Goal: Task Accomplishment & Management: Complete application form

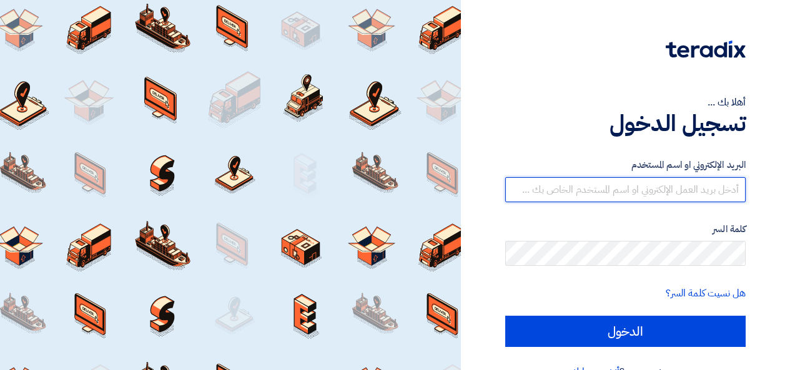
type input "[PERSON_NAME][EMAIL_ADDRESS][DOMAIN_NAME]"
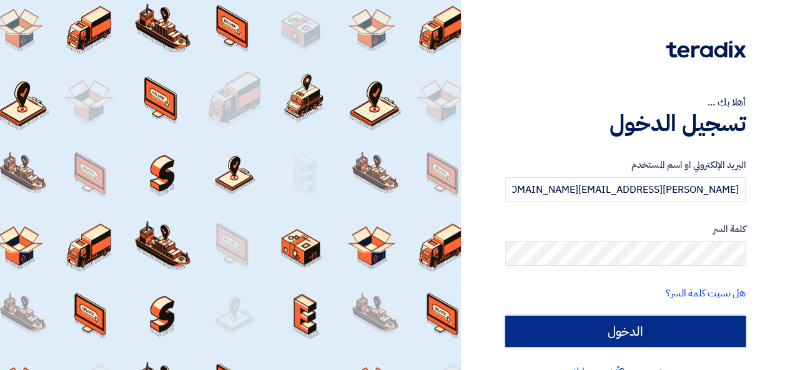
drag, startPoint x: 0, startPoint y: 0, endPoint x: 611, endPoint y: 342, distance: 699.7
click at [611, 342] on input "الدخول" at bounding box center [625, 331] width 240 height 31
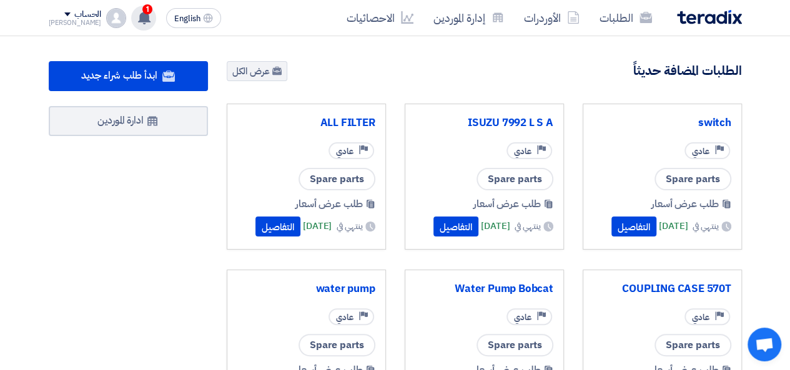
click at [137, 13] on icon at bounding box center [144, 18] width 14 height 14
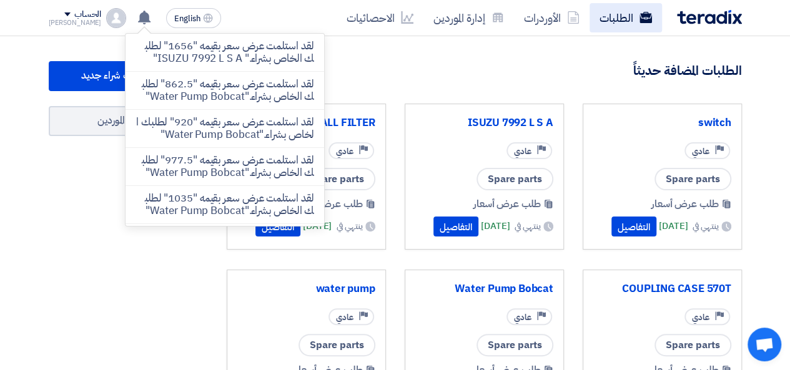
click at [623, 8] on link "الطلبات" at bounding box center [625, 17] width 72 height 29
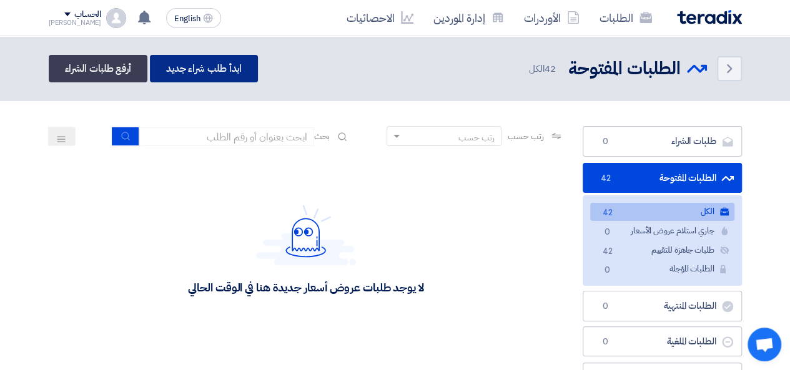
click at [184, 74] on link "ابدأ طلب شراء جديد" at bounding box center [204, 68] width 108 height 27
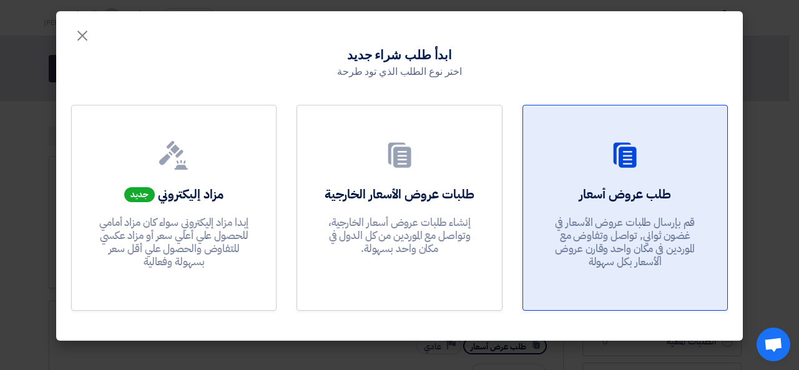
click at [672, 190] on div "طلب عروض أسعار قم بإرسال طلبات عروض الأسعار في غضون ثواني, تواصل وتفاوض مع المو…" at bounding box center [625, 230] width 174 height 90
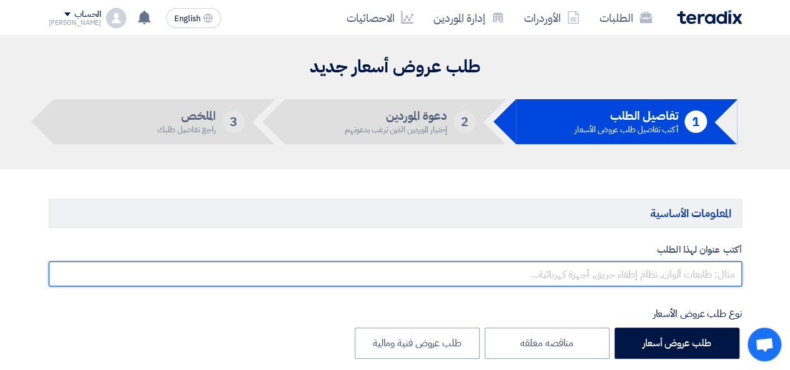
click at [606, 278] on input "text" at bounding box center [395, 274] width 693 height 25
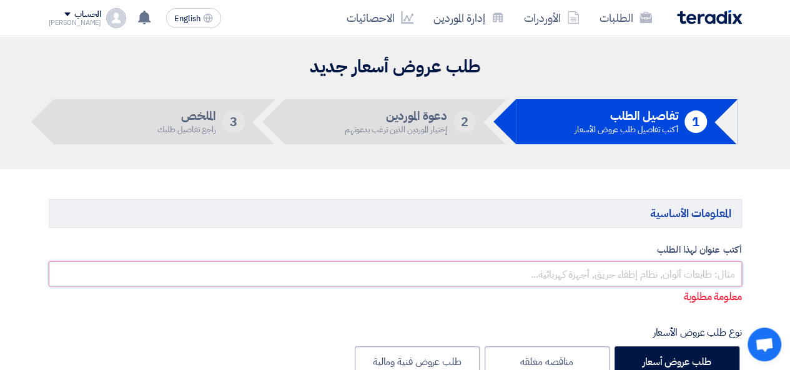
click at [626, 269] on input "text" at bounding box center [395, 274] width 693 height 25
paste input "COMPRESSOR"
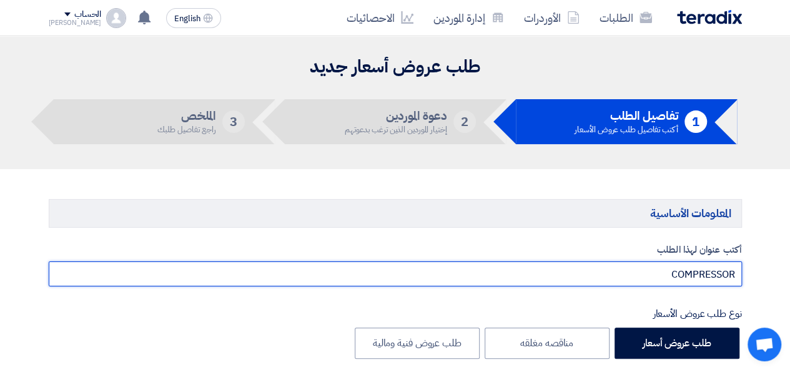
scroll to position [208, 0]
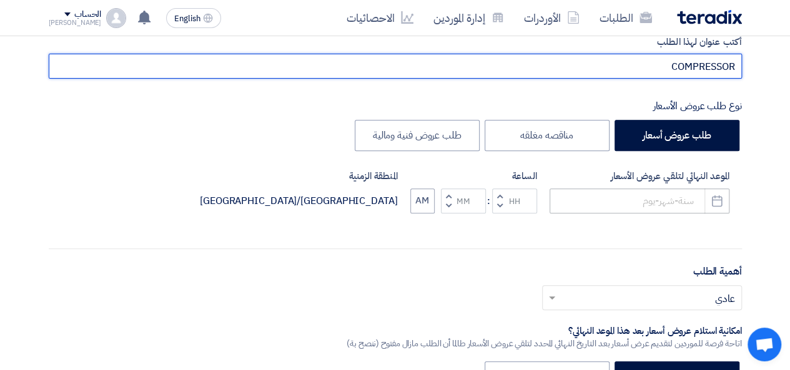
type input "COMPRESSOR"
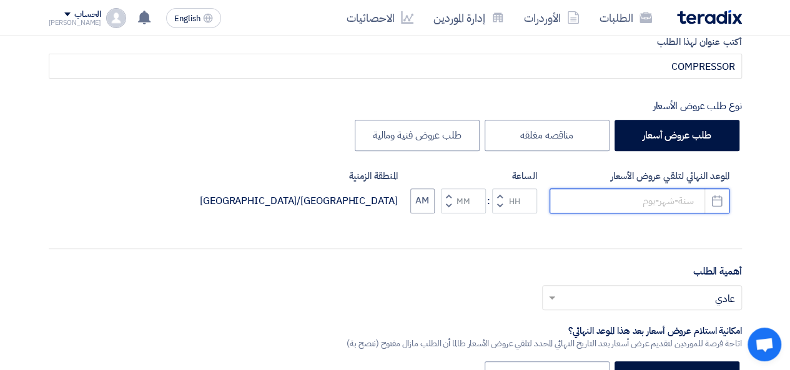
click at [636, 209] on input at bounding box center [639, 201] width 180 height 25
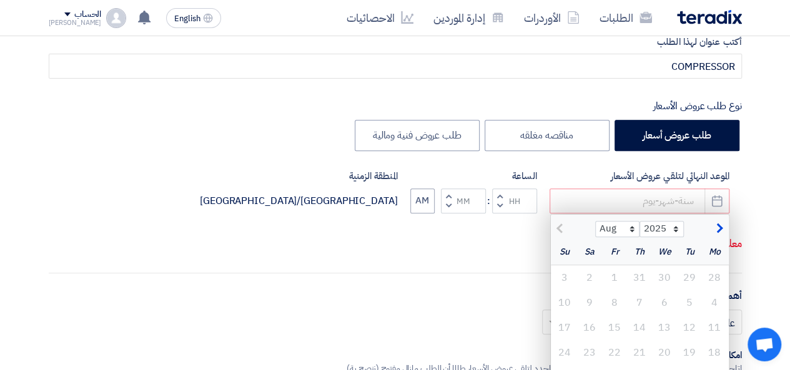
scroll to position [416, 0]
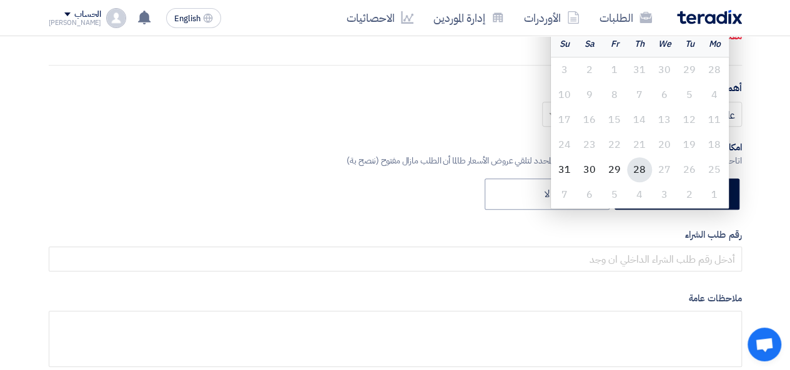
click at [636, 172] on div "28" at bounding box center [639, 169] width 25 height 25
type input "[DATE]"
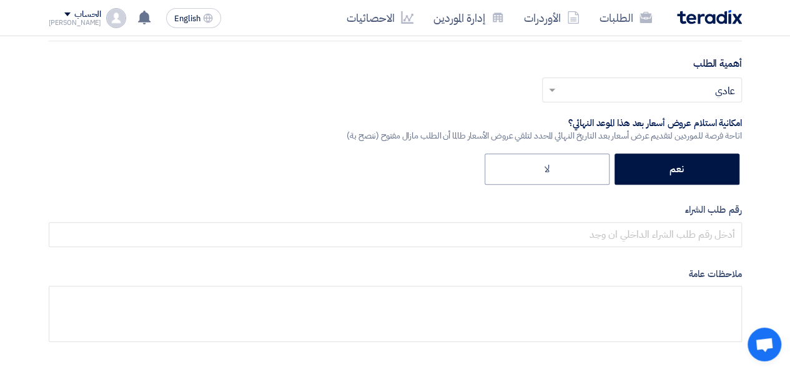
scroll to position [208, 0]
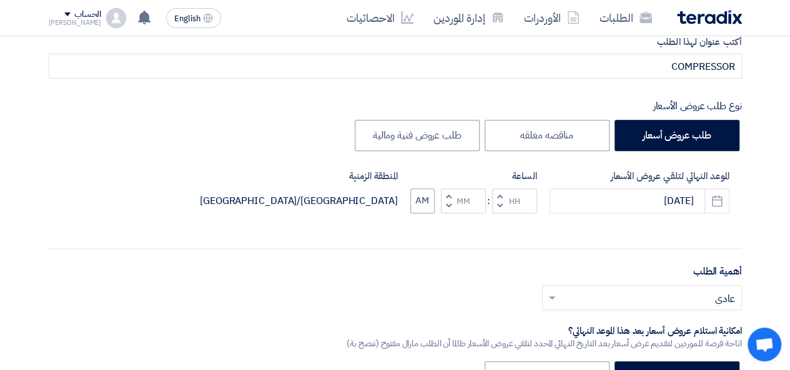
click at [500, 199] on button "Decrement hours" at bounding box center [499, 206] width 15 height 16
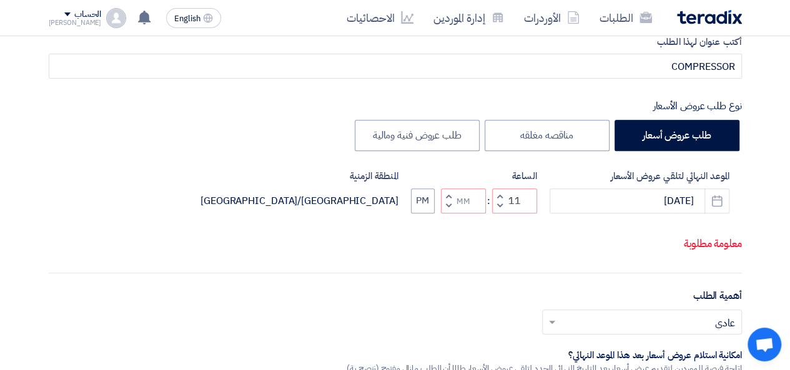
drag, startPoint x: 495, startPoint y: 188, endPoint x: 497, endPoint y: 195, distance: 7.7
click at [495, 189] on button "Increment hours" at bounding box center [499, 197] width 15 height 16
click at [497, 196] on span "button" at bounding box center [499, 195] width 4 height 9
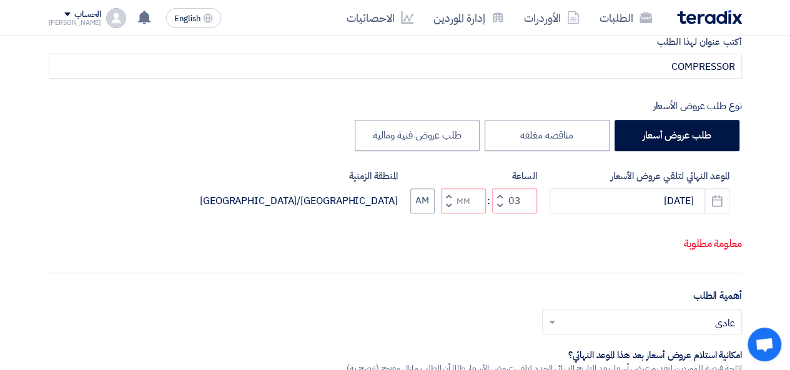
click at [497, 196] on span "button" at bounding box center [499, 195] width 4 height 9
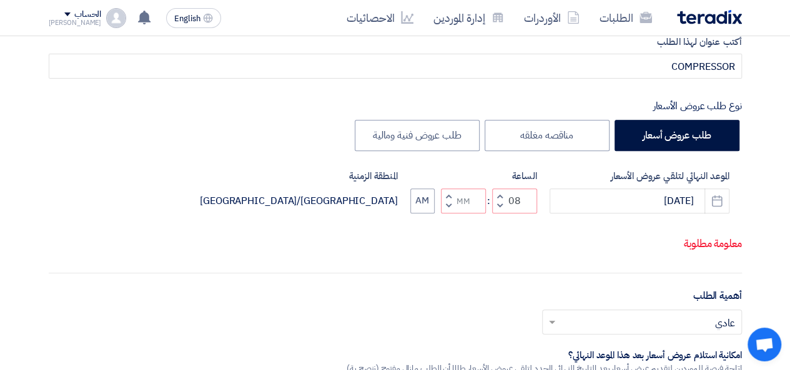
click at [497, 196] on span "button" at bounding box center [499, 195] width 4 height 9
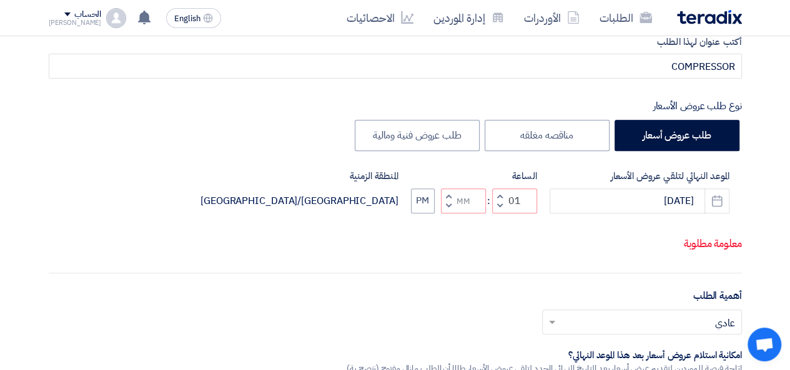
click at [497, 196] on span "button" at bounding box center [499, 195] width 4 height 9
click at [498, 203] on span "button" at bounding box center [499, 205] width 4 height 9
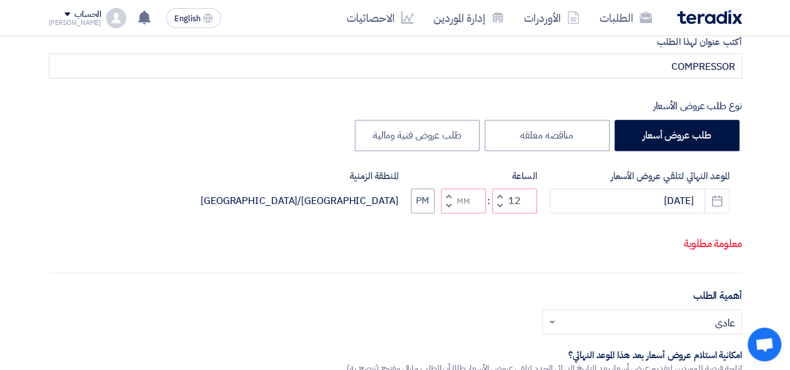
click at [498, 203] on span "button" at bounding box center [499, 205] width 4 height 9
click at [498, 189] on button "Increment hours" at bounding box center [499, 197] width 15 height 16
click at [441, 204] on button "Decrement minutes" at bounding box center [448, 206] width 15 height 16
type input "11"
type input "59"
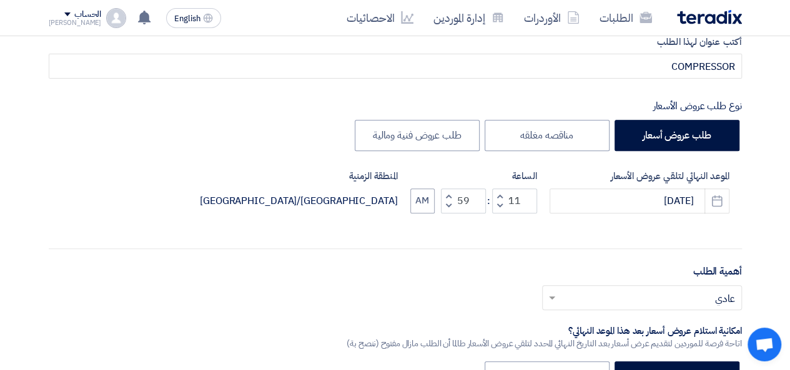
click at [444, 193] on button "Increment minutes" at bounding box center [448, 197] width 15 height 16
type input "12"
type input "00"
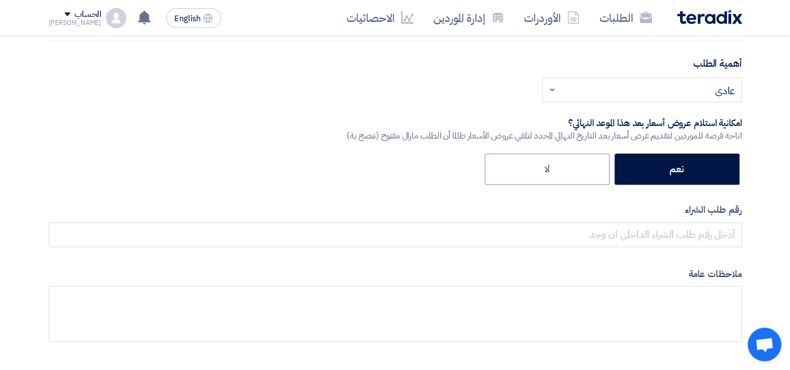
scroll to position [624, 0]
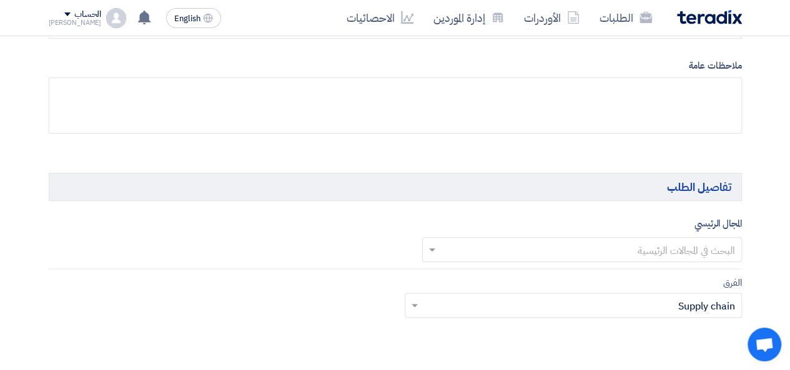
click at [617, 239] on div at bounding box center [582, 249] width 318 height 21
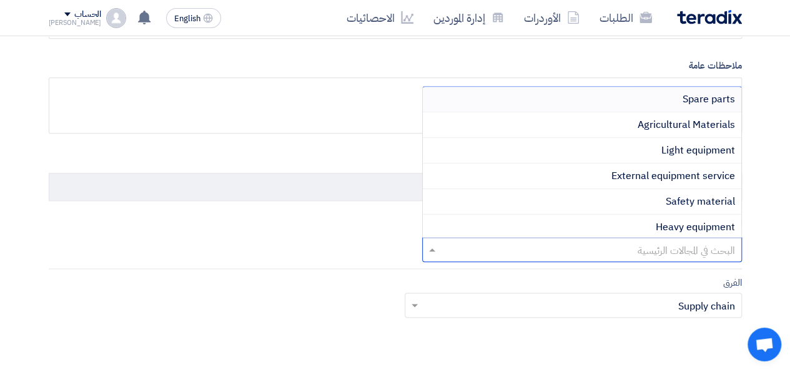
click at [634, 101] on div "Spare parts" at bounding box center [582, 100] width 318 height 26
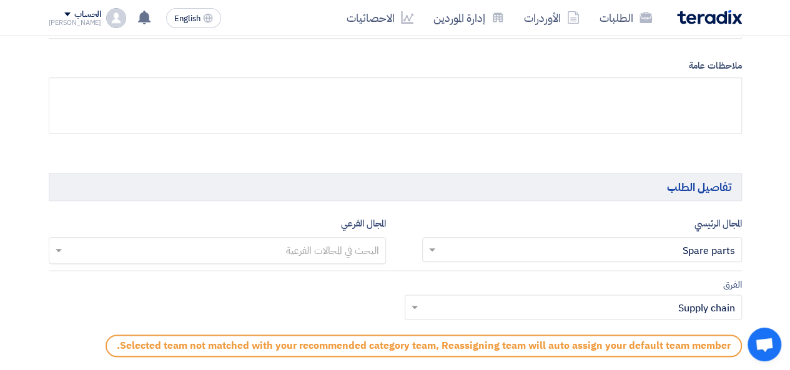
scroll to position [832, 0]
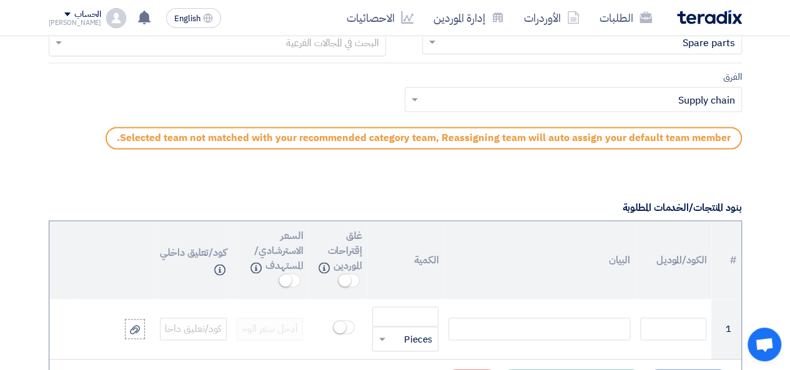
click at [316, 44] on input "text" at bounding box center [216, 44] width 325 height 21
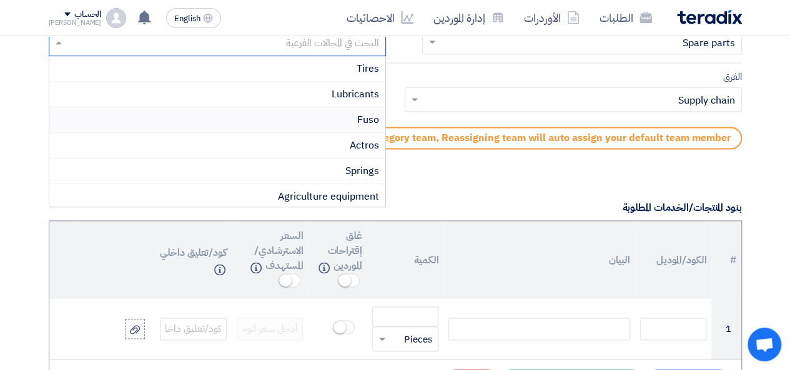
scroll to position [208, 0]
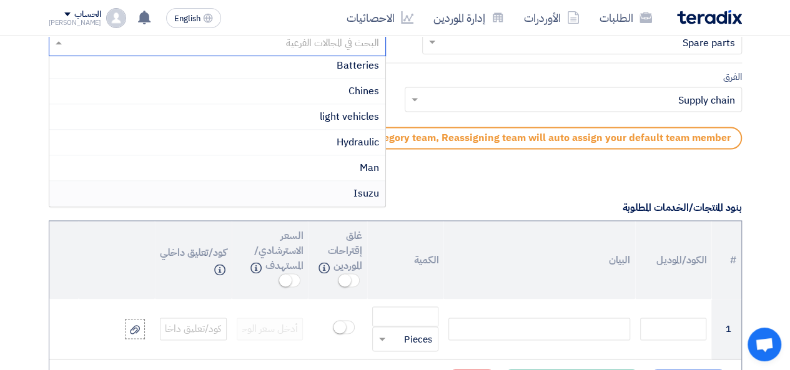
click at [357, 188] on span "Isuzu" at bounding box center [366, 193] width 26 height 15
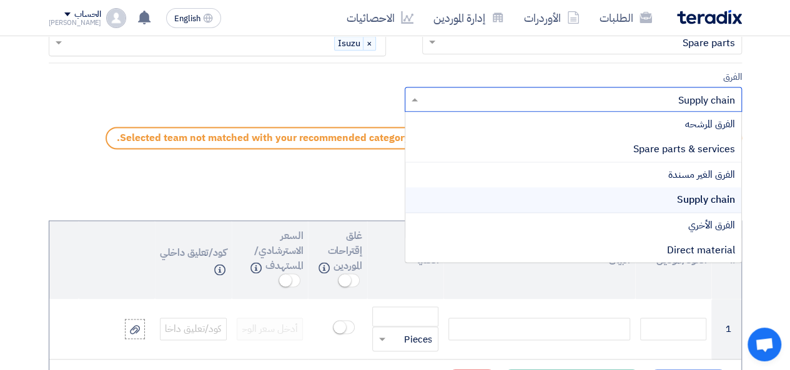
click at [541, 94] on input "text" at bounding box center [580, 101] width 312 height 21
click at [586, 137] on div "Spare parts & services" at bounding box center [573, 150] width 336 height 26
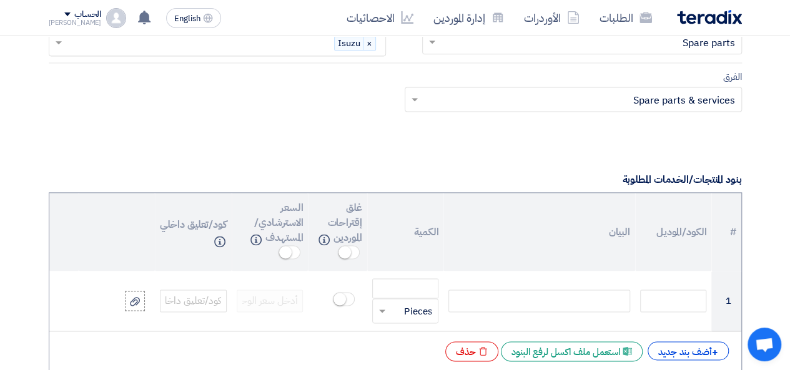
scroll to position [1040, 0]
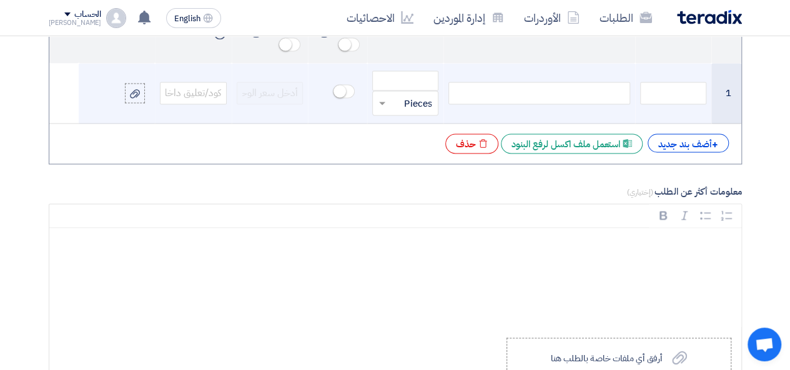
click at [575, 82] on div at bounding box center [538, 93] width 181 height 22
paste div
click at [425, 77] on input "number" at bounding box center [405, 81] width 67 height 20
type input "2"
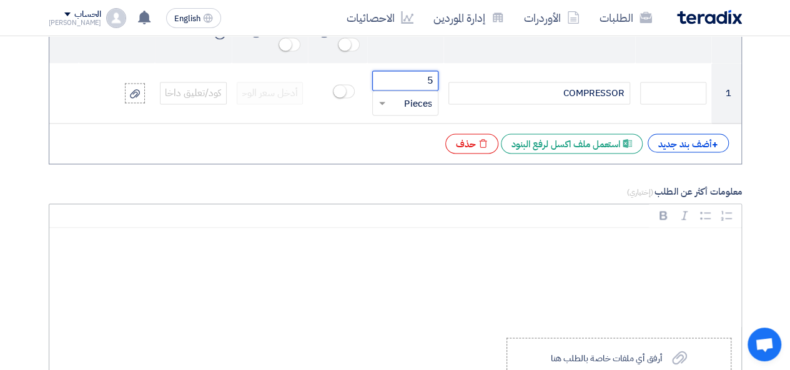
scroll to position [1249, 0]
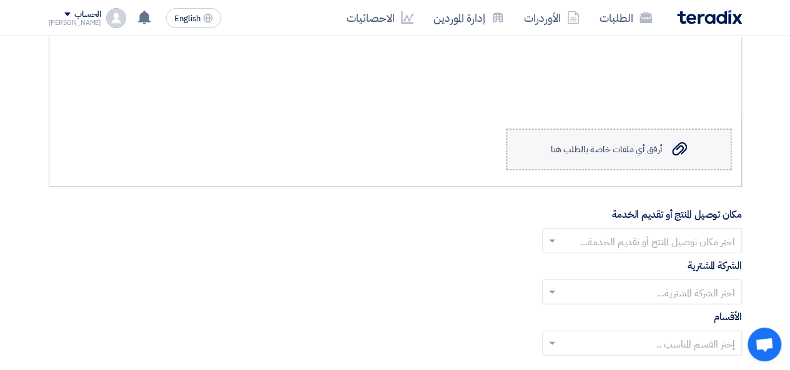
type input "5"
click at [596, 148] on div "أرفق أي ملفات خاصة بالطلب هنا" at bounding box center [605, 150] width 111 height 10
click at [0, 0] on input "Upload a file أرفق أي ملفات خاصة بالطلب هنا" at bounding box center [0, 0] width 0 height 0
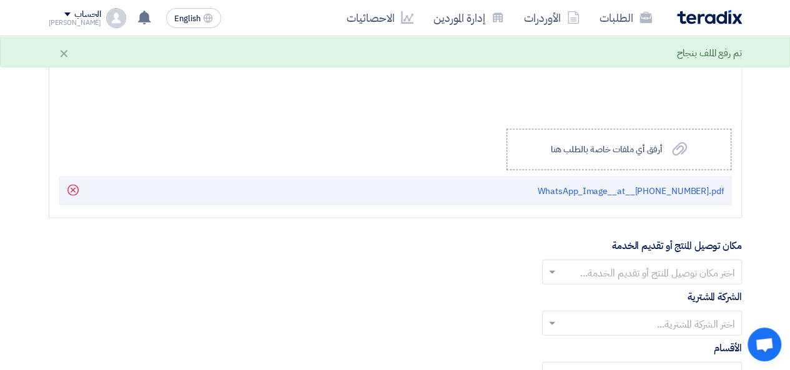
click at [599, 274] on input "text" at bounding box center [648, 274] width 175 height 21
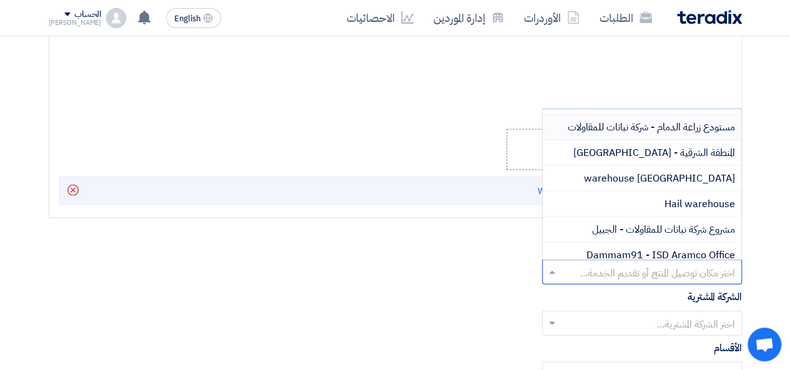
scroll to position [116, 0]
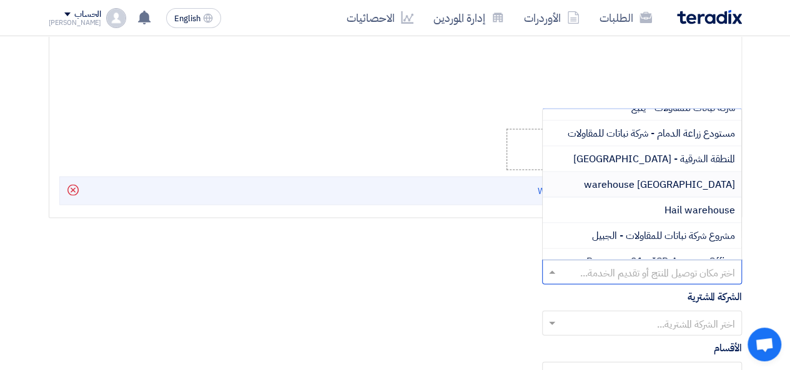
click at [643, 185] on div "[GEOGRAPHIC_DATA] warehouse" at bounding box center [642, 185] width 199 height 26
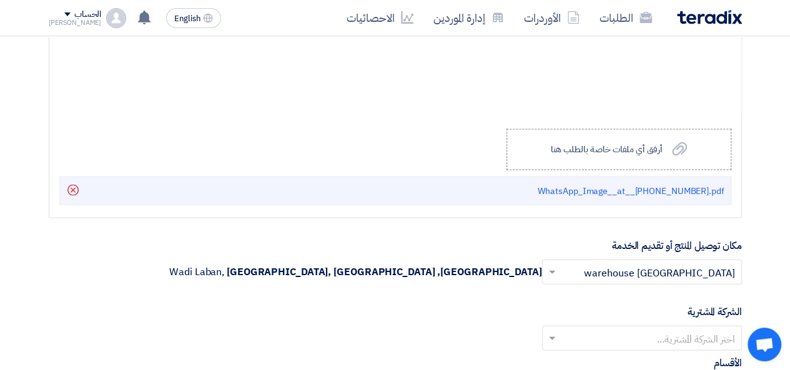
scroll to position [1457, 0]
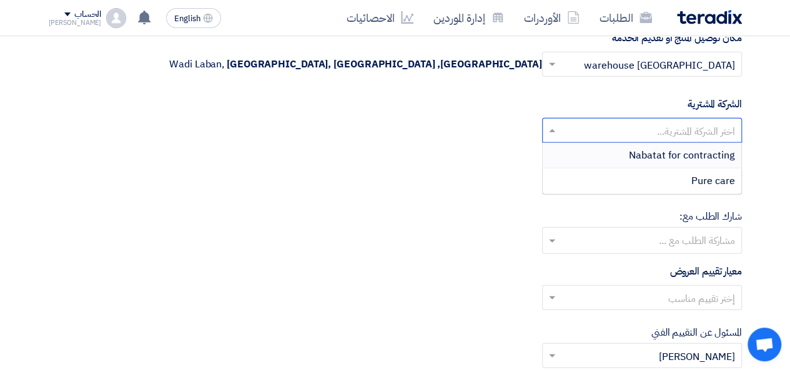
click at [622, 129] on input "text" at bounding box center [648, 132] width 175 height 21
click at [626, 144] on div "Nabatat for contracting" at bounding box center [642, 156] width 199 height 26
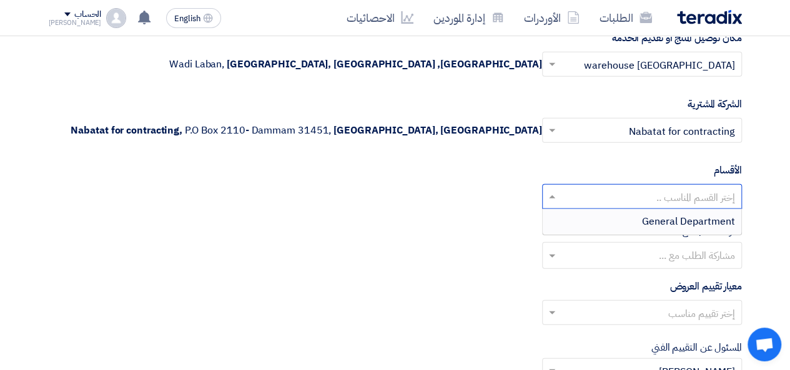
click at [635, 192] on input "text" at bounding box center [648, 198] width 175 height 21
click at [639, 214] on div "General Department" at bounding box center [642, 221] width 199 height 25
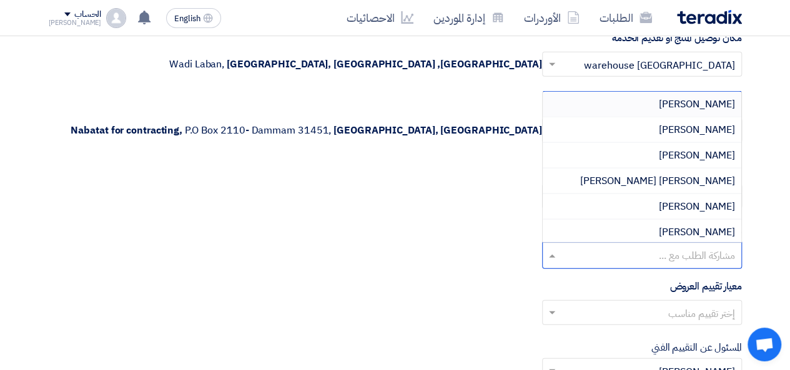
click at [638, 250] on input "text" at bounding box center [641, 257] width 187 height 21
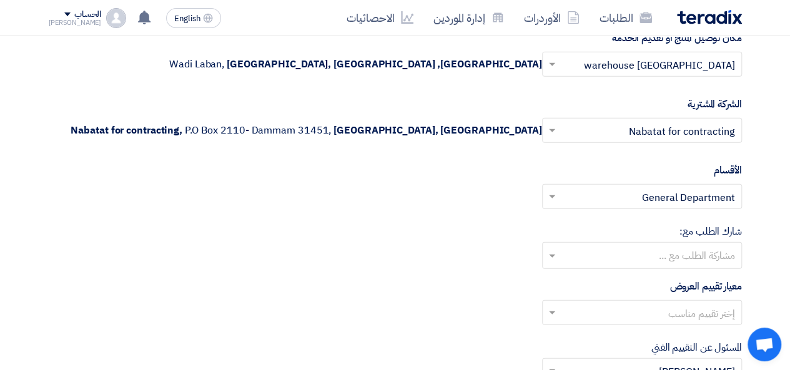
click at [452, 233] on div "شارك [PERSON_NAME] مع: مشاركة الطلب مع ..." at bounding box center [395, 246] width 693 height 45
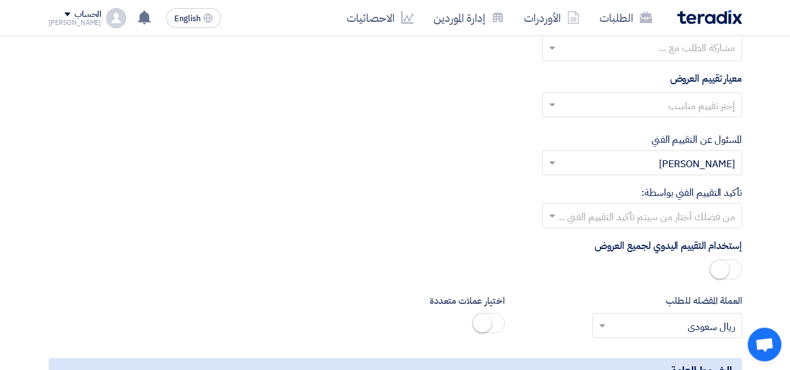
click at [634, 97] on input "text" at bounding box center [648, 106] width 175 height 21
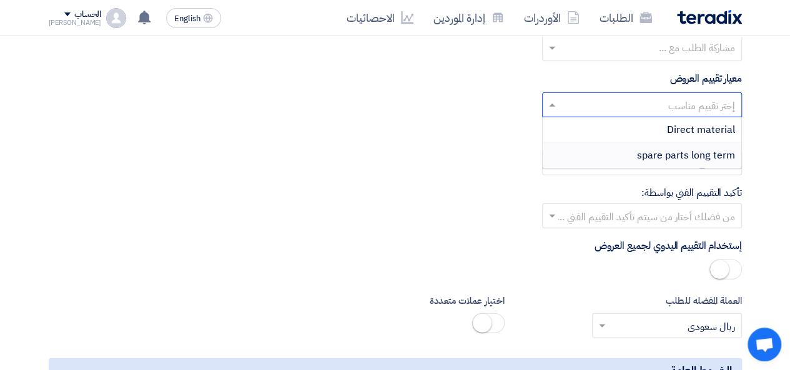
click at [631, 152] on div "spare parts long term" at bounding box center [642, 155] width 199 height 25
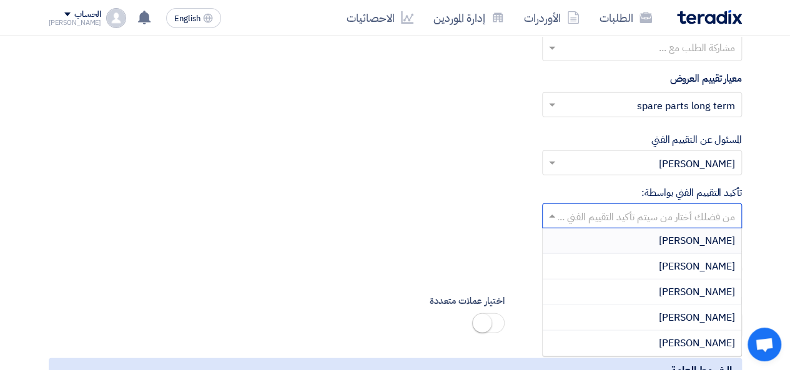
click at [645, 210] on input "text" at bounding box center [648, 217] width 175 height 21
click at [654, 288] on div "[PERSON_NAME]" at bounding box center [642, 293] width 199 height 26
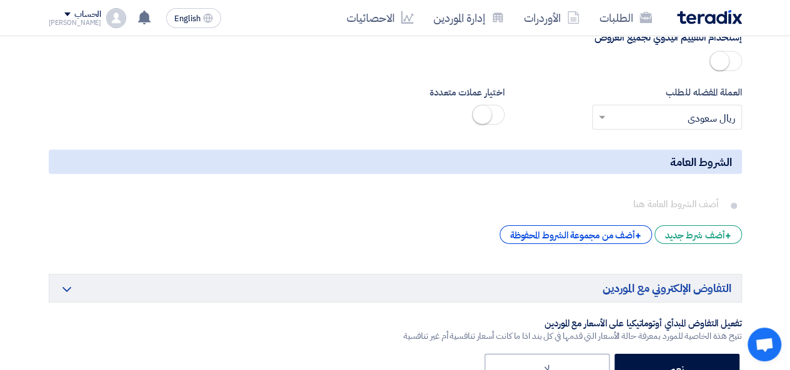
scroll to position [2081, 0]
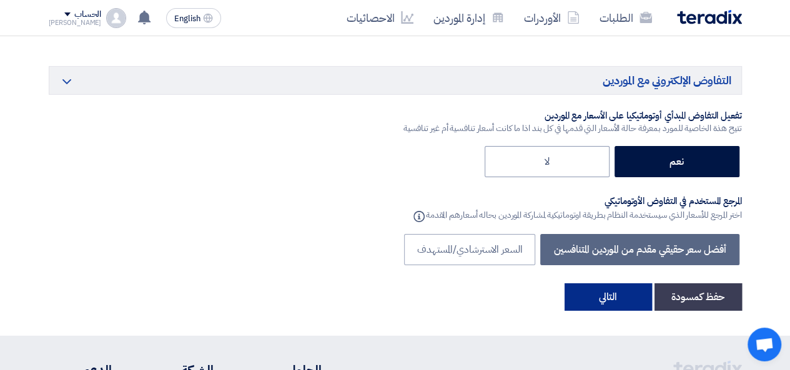
click at [617, 294] on button "التالي" at bounding box center [607, 296] width 87 height 27
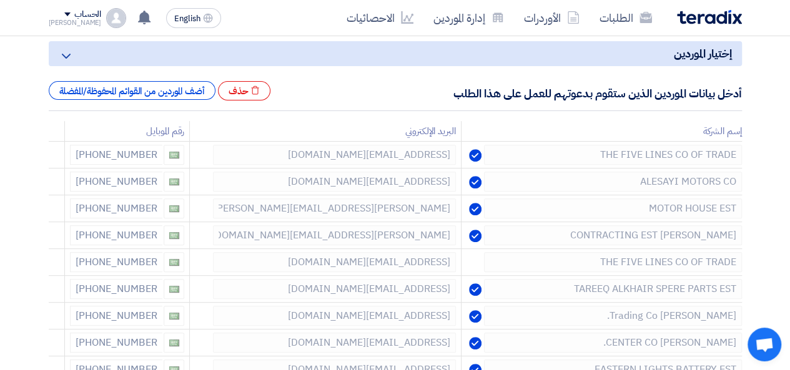
scroll to position [183, 0]
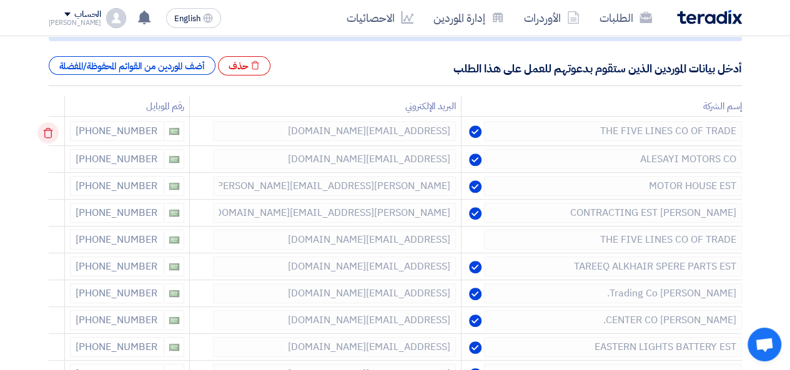
click at [47, 136] on icon at bounding box center [47, 132] width 21 height 21
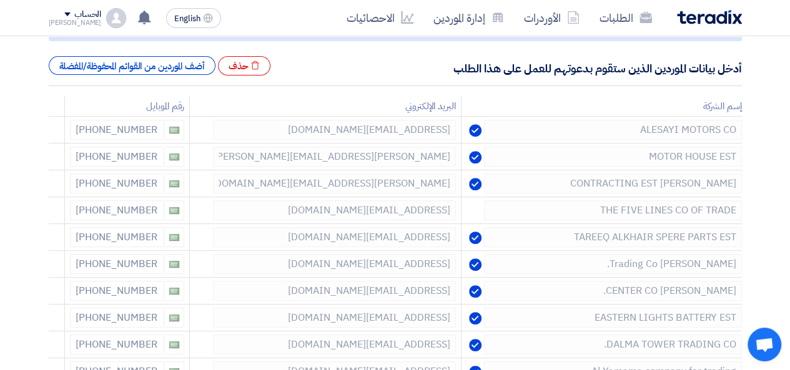
click at [47, 136] on div "إختيار الموردين Minimize/Maximize Category أدخل بيانات الموردين الذين ستقوم بدع…" at bounding box center [395, 301] width 712 height 580
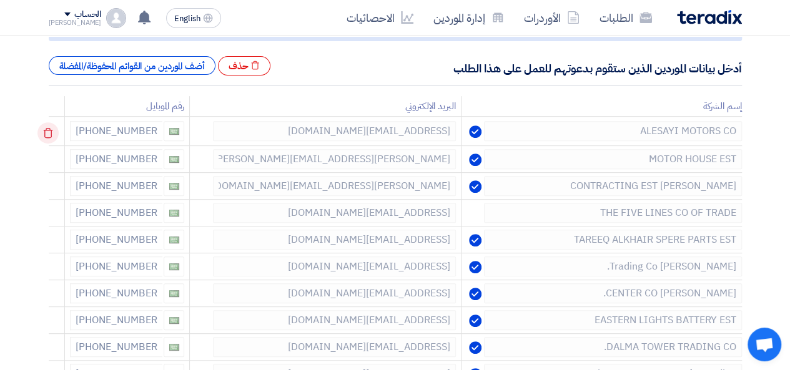
click at [53, 131] on use at bounding box center [48, 133] width 9 height 11
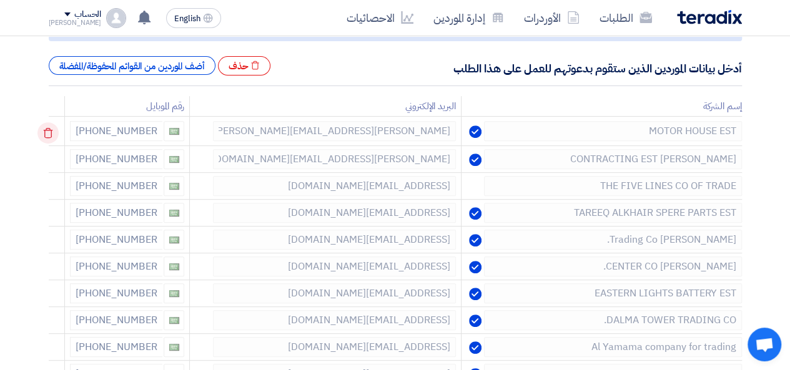
click at [53, 131] on use at bounding box center [48, 133] width 9 height 11
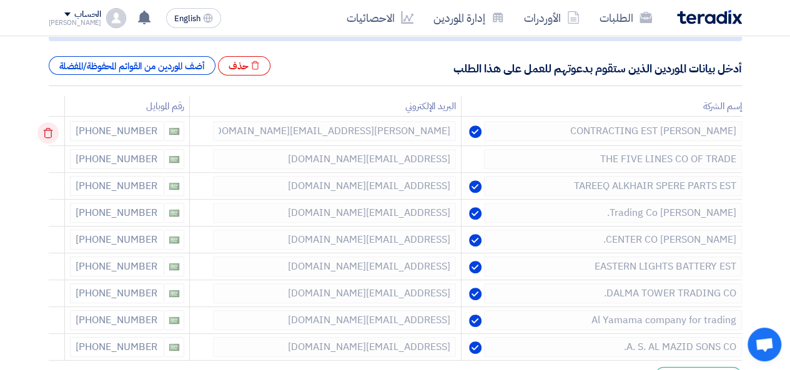
click at [53, 131] on use at bounding box center [48, 133] width 9 height 11
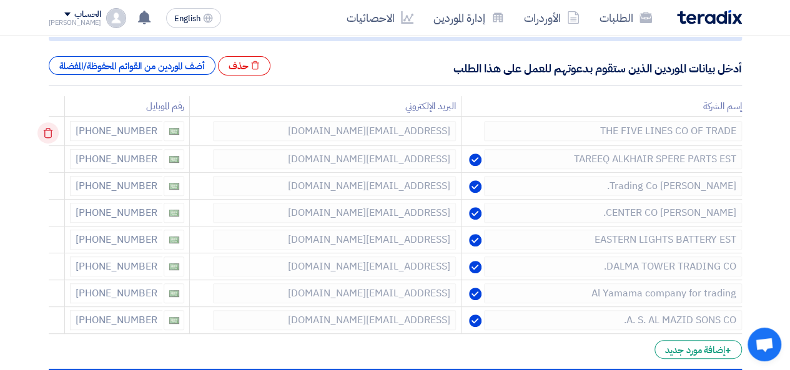
click at [50, 130] on use at bounding box center [48, 133] width 9 height 11
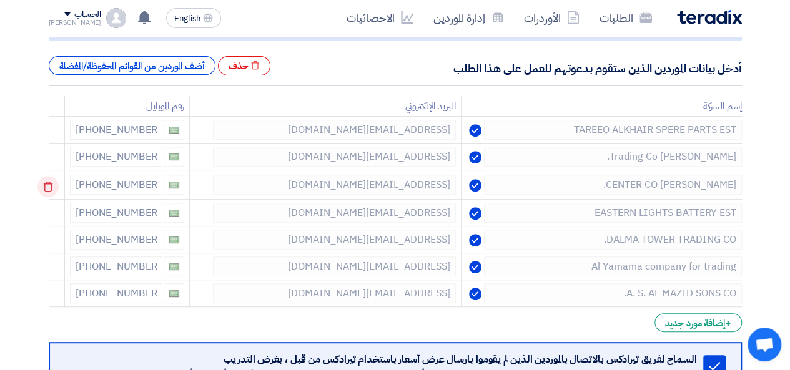
click at [51, 178] on icon at bounding box center [47, 186] width 21 height 21
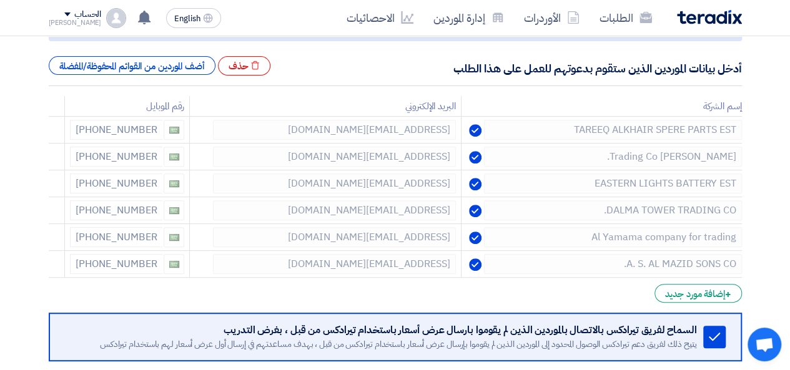
click at [0, 0] on icon at bounding box center [0, 0] width 0 height 0
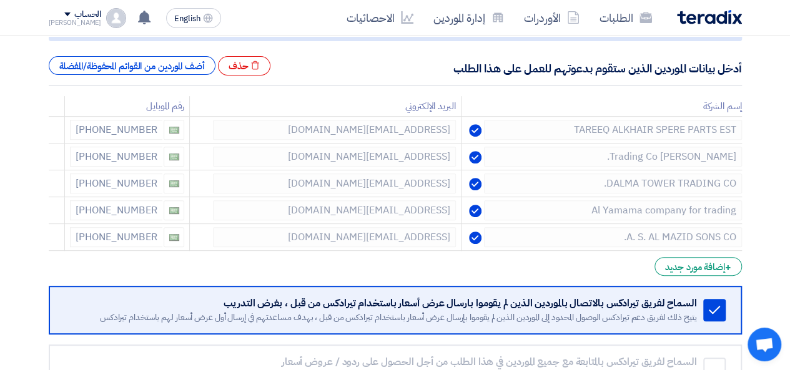
click at [0, 0] on icon at bounding box center [0, 0] width 0 height 0
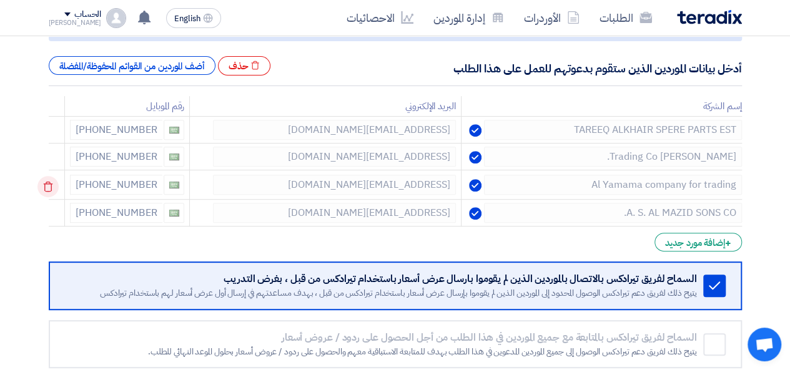
click at [49, 188] on icon at bounding box center [47, 186] width 21 height 21
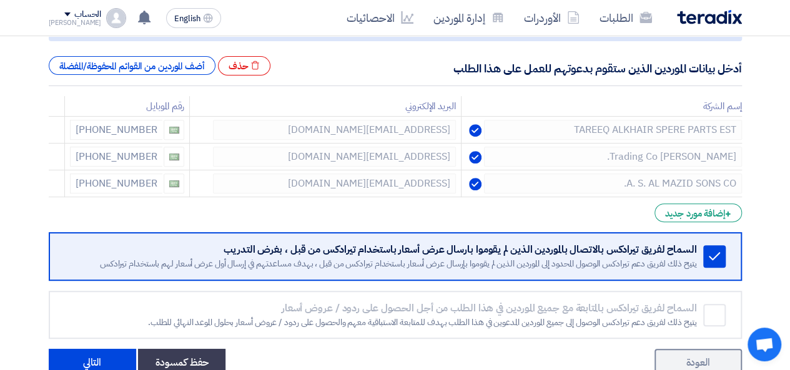
click at [0, 0] on icon at bounding box center [0, 0] width 0 height 0
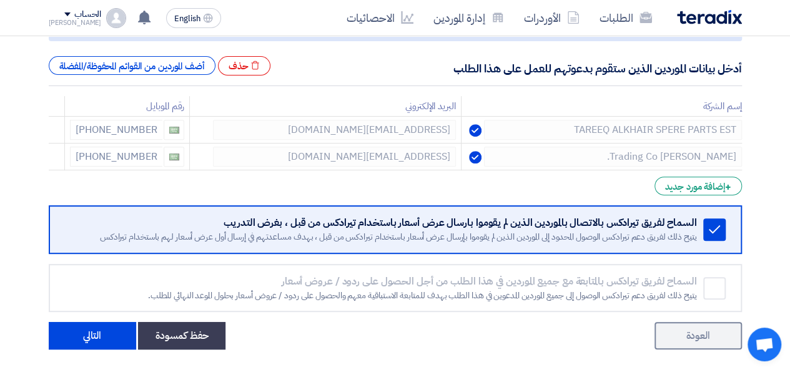
scroll to position [391, 0]
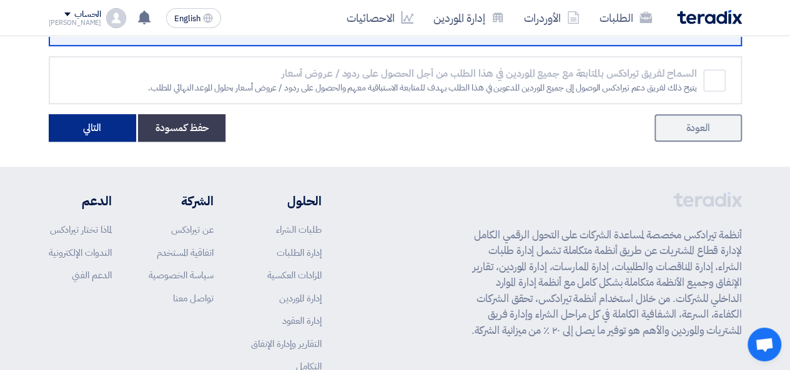
click at [95, 132] on button "التالي" at bounding box center [92, 127] width 87 height 27
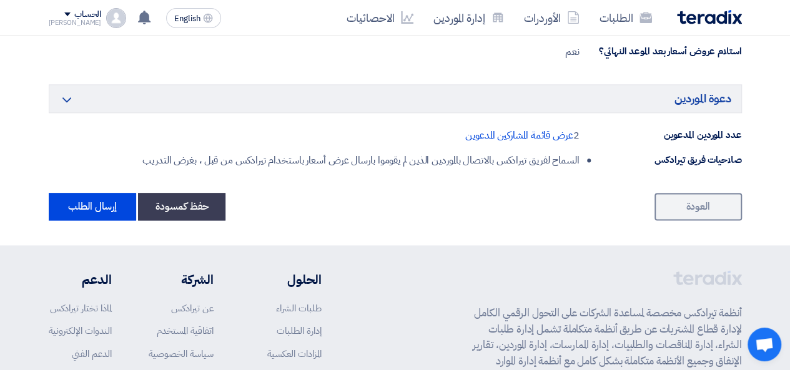
scroll to position [832, 0]
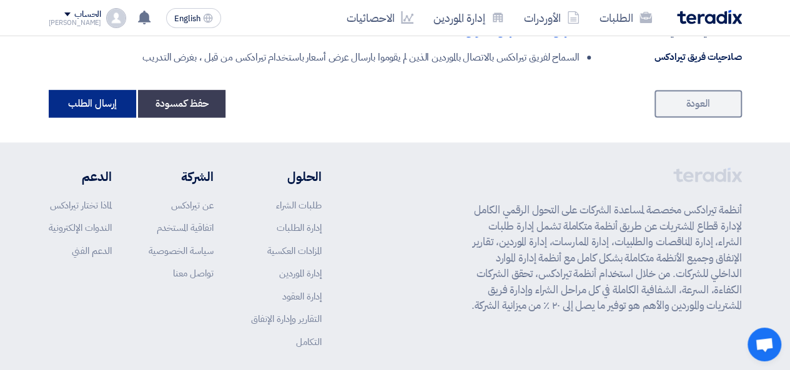
click at [120, 103] on button "إرسال الطلب" at bounding box center [92, 103] width 87 height 27
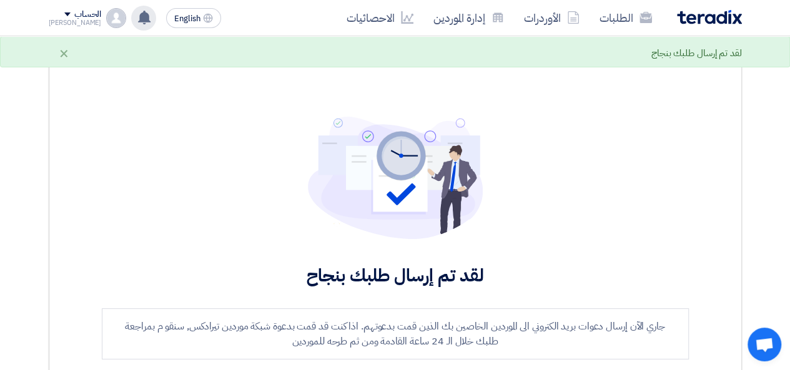
click at [138, 16] on use at bounding box center [144, 18] width 12 height 14
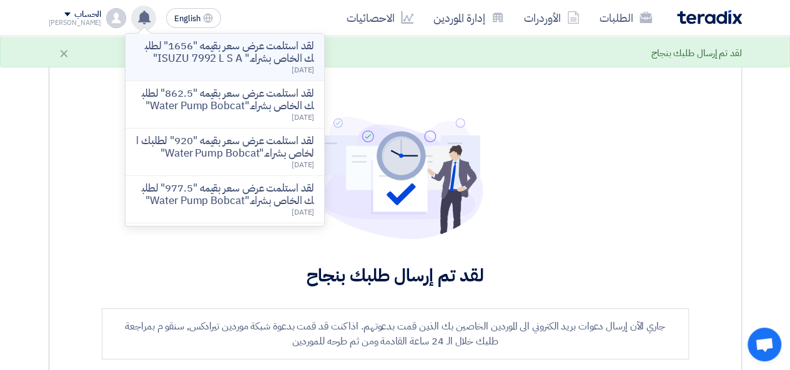
click at [199, 61] on p "لقد استلمت عرض سعر بقيمه "1656" لطلبك الخاص بشراء." ISUZU 7992 L S A"" at bounding box center [225, 52] width 179 height 25
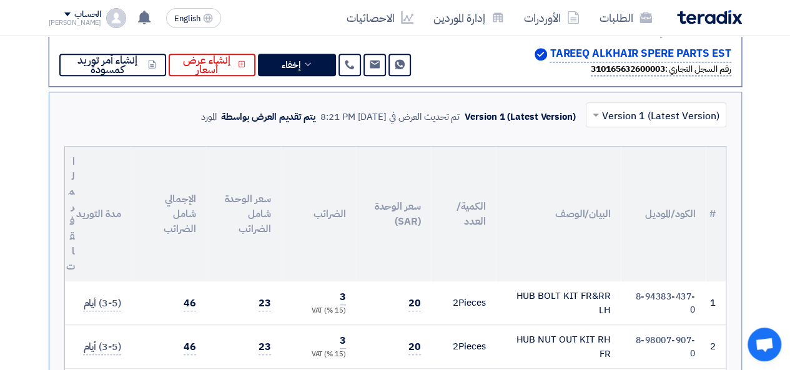
scroll to position [56, 0]
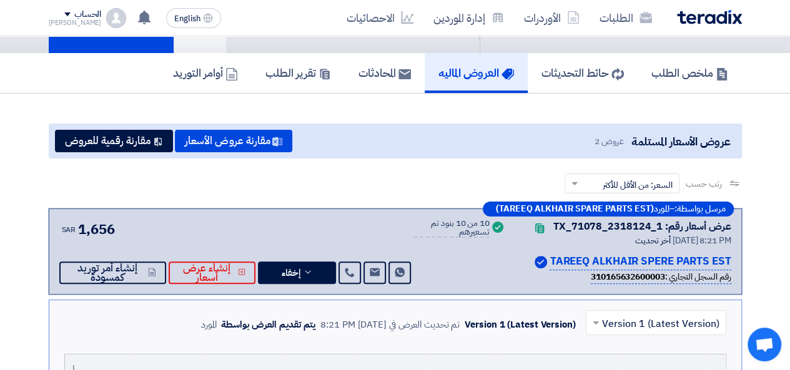
click at [572, 238] on div "أخر تحديث [DATE] 8:21 PM" at bounding box center [626, 240] width 210 height 13
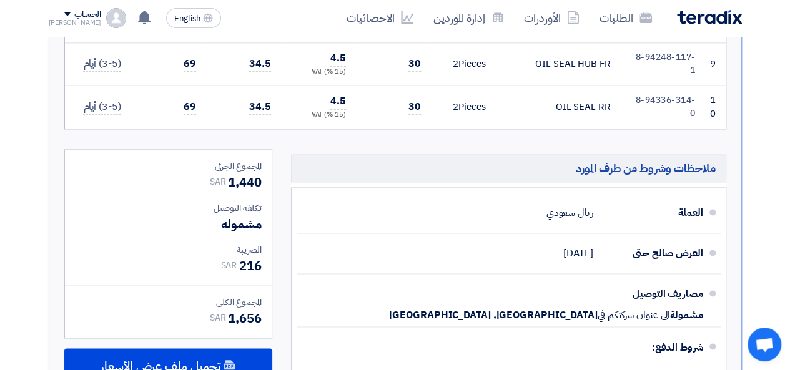
scroll to position [1051, 0]
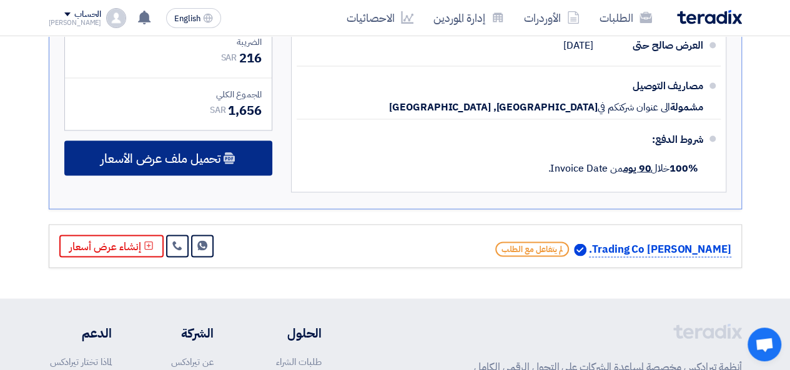
click at [209, 153] on span "تحميل ملف عرض الأسعار" at bounding box center [161, 157] width 120 height 11
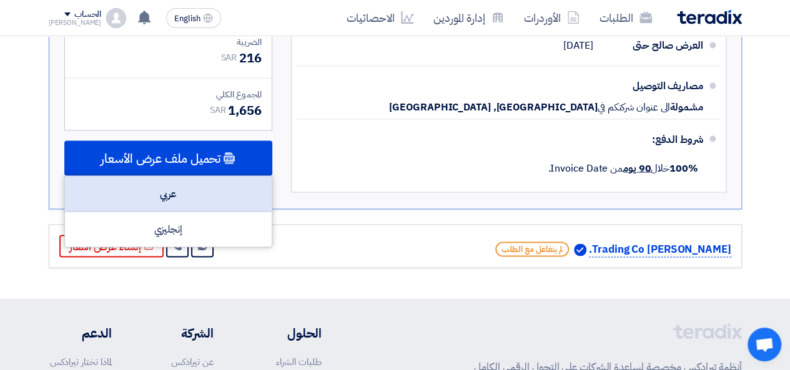
click at [189, 183] on div "عربي" at bounding box center [168, 194] width 207 height 36
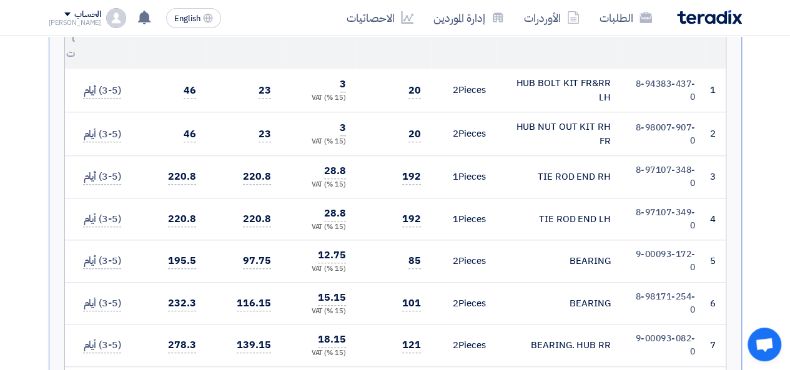
scroll to position [634, 0]
